Goal: Task Accomplishment & Management: Manage account settings

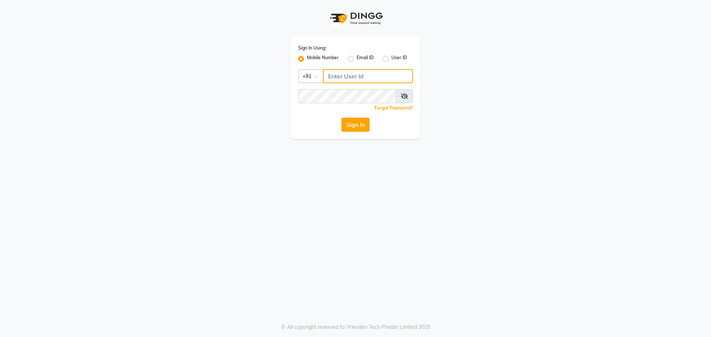
type input "7058190208"
click at [354, 123] on button "Sign In" at bounding box center [355, 125] width 28 height 14
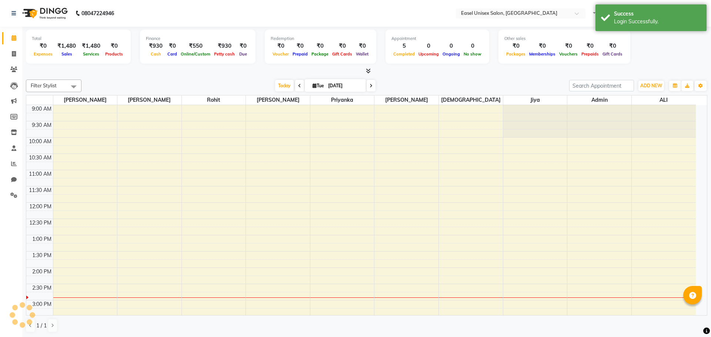
select select "en"
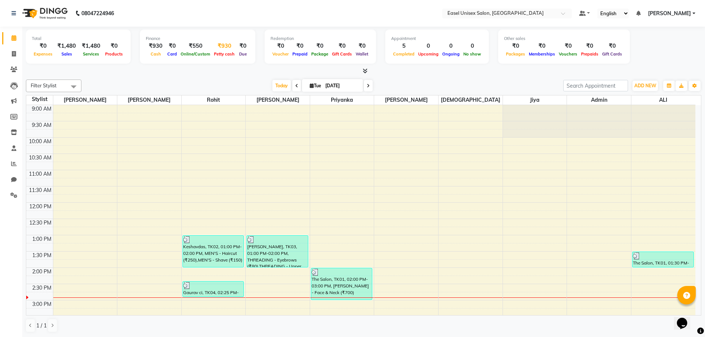
click at [219, 50] on div "Petty cash" at bounding box center [224, 54] width 24 height 8
click at [220, 44] on div "₹930" at bounding box center [224, 46] width 24 height 9
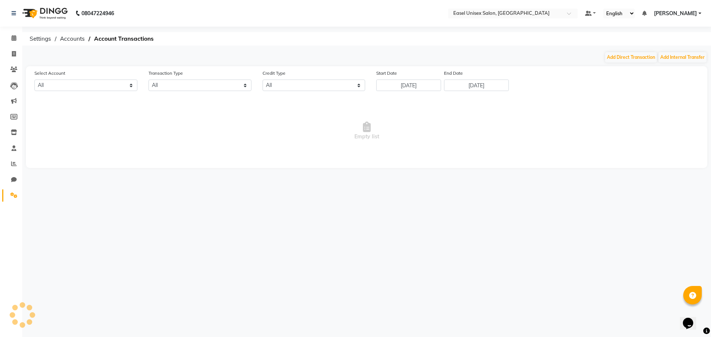
select select "7602"
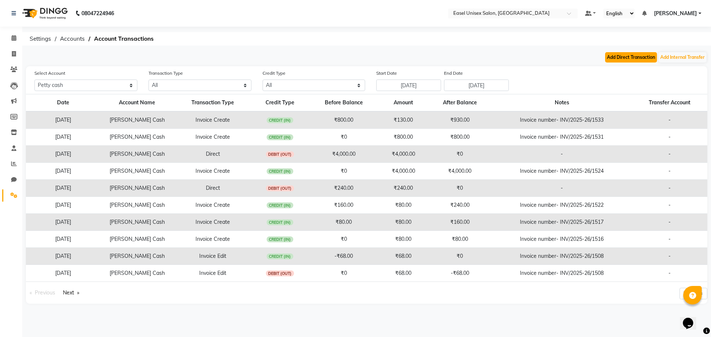
click at [631, 56] on button "Add Direct Transaction" at bounding box center [631, 57] width 52 height 10
select select "direct"
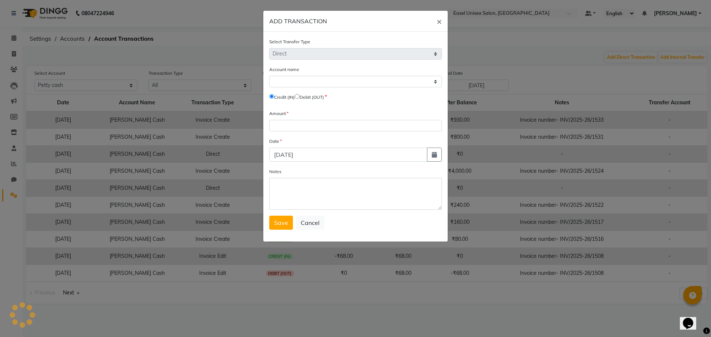
select select "7602"
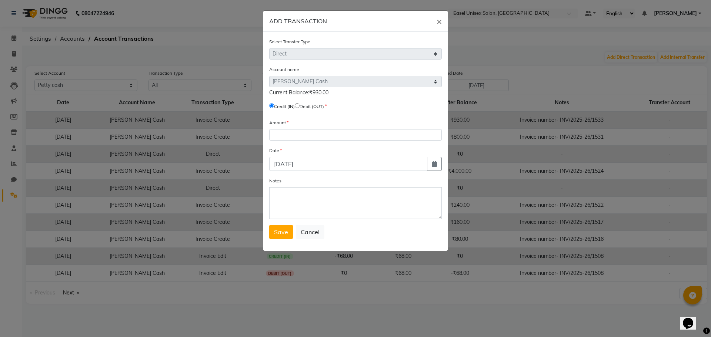
click at [299, 105] on input "radio" at bounding box center [297, 105] width 5 height 5
radio input "true"
click at [330, 140] on input "number" at bounding box center [355, 134] width 173 height 11
type input "930"
click at [282, 231] on span "Save" at bounding box center [281, 231] width 14 height 7
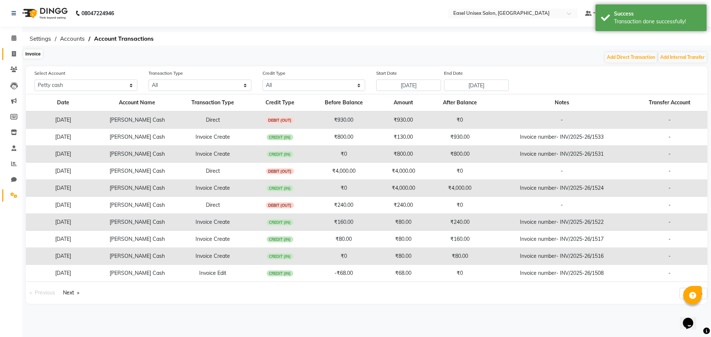
click at [14, 54] on icon at bounding box center [14, 54] width 4 height 6
select select "service"
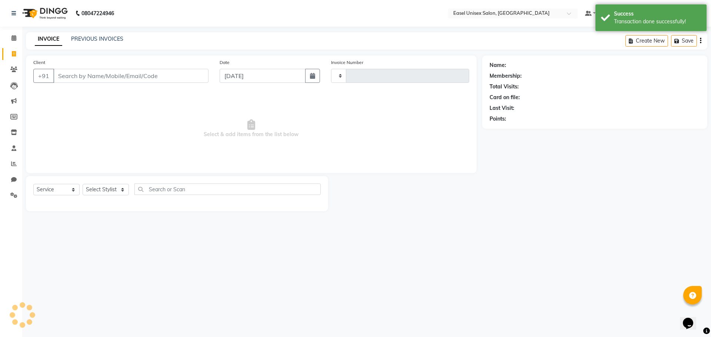
type input "1535"
select select "8639"
click at [13, 39] on icon at bounding box center [13, 38] width 5 height 6
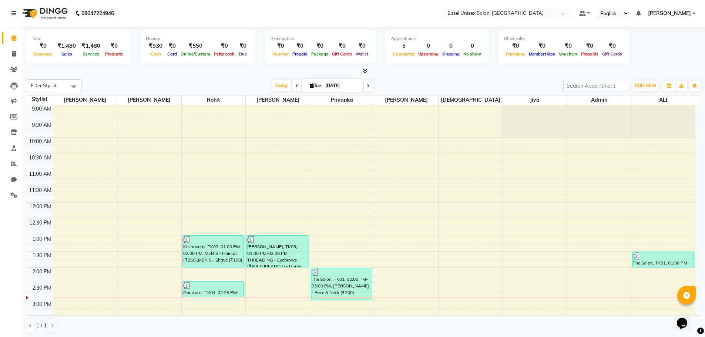
select select "service"
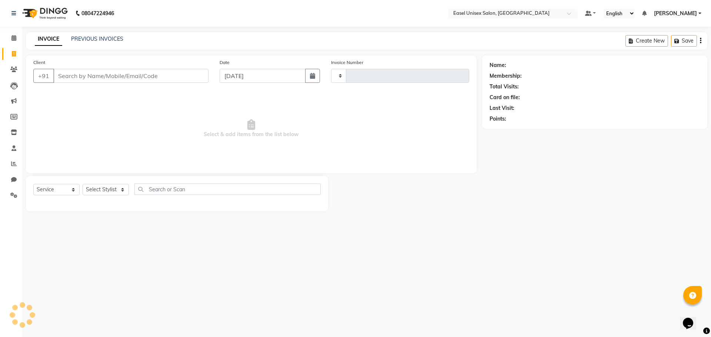
type input "1535"
select select "8639"
